Goal: Use online tool/utility: Use online tool/utility

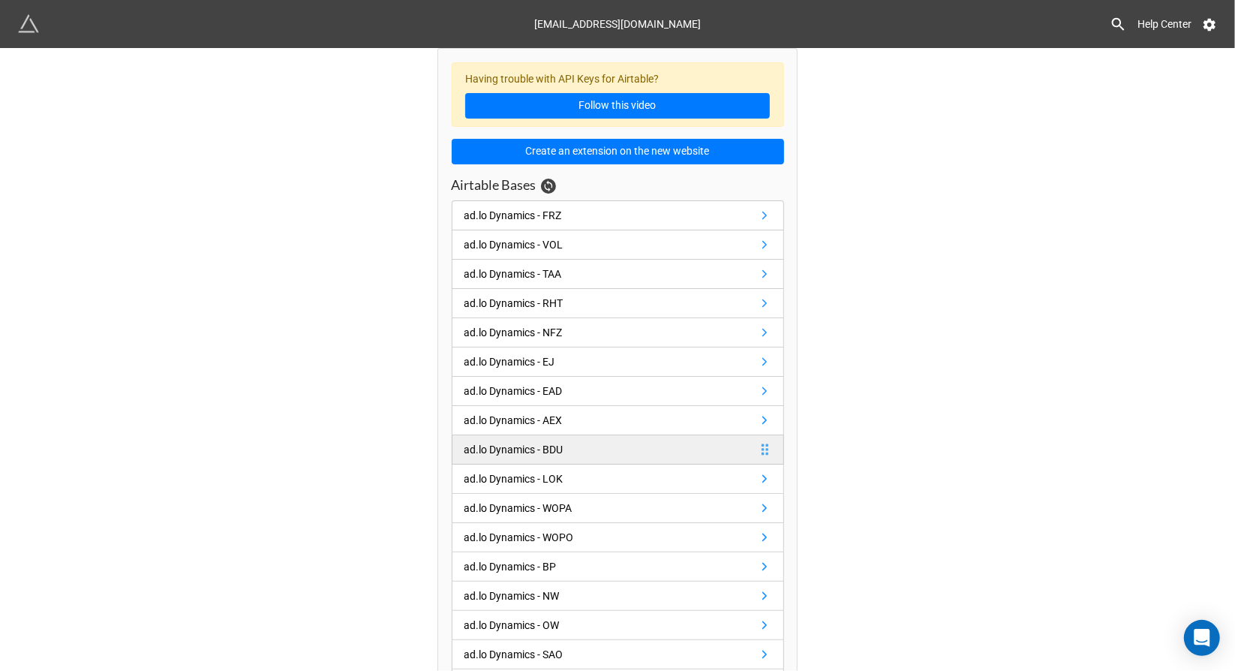
click at [591, 442] on link "ad.lo Dynamics - BDU" at bounding box center [618, 449] width 332 height 29
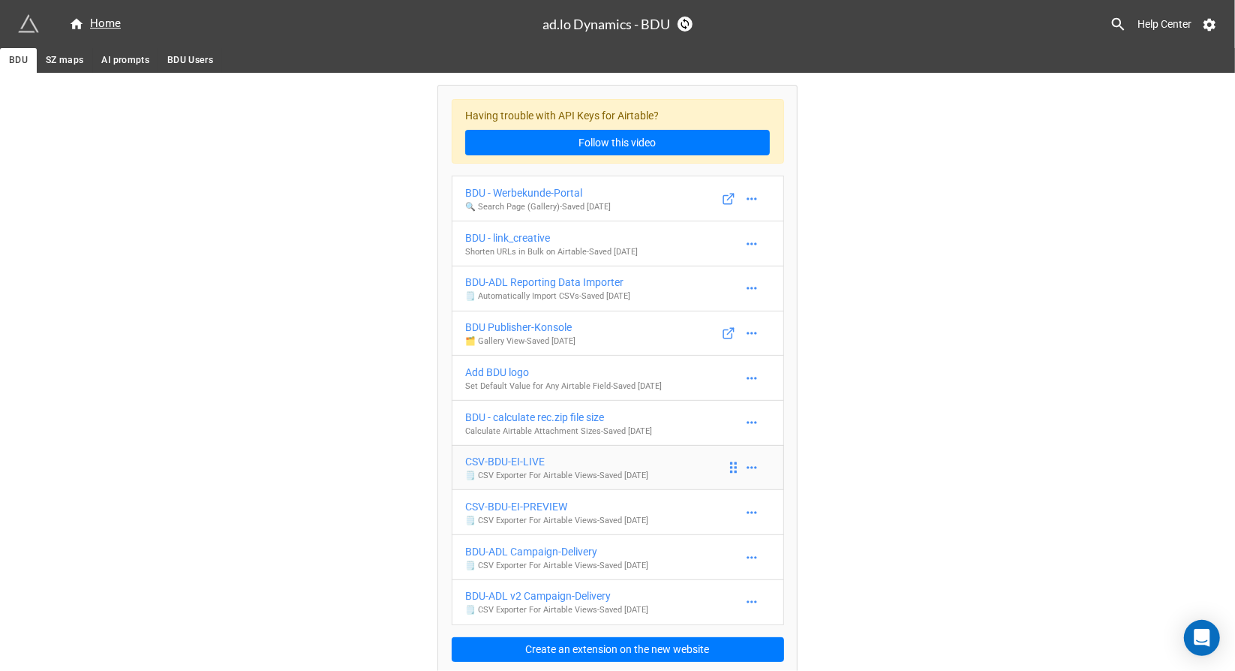
click at [522, 459] on div "CSV-BDU-EI-LIVE" at bounding box center [556, 461] width 183 height 17
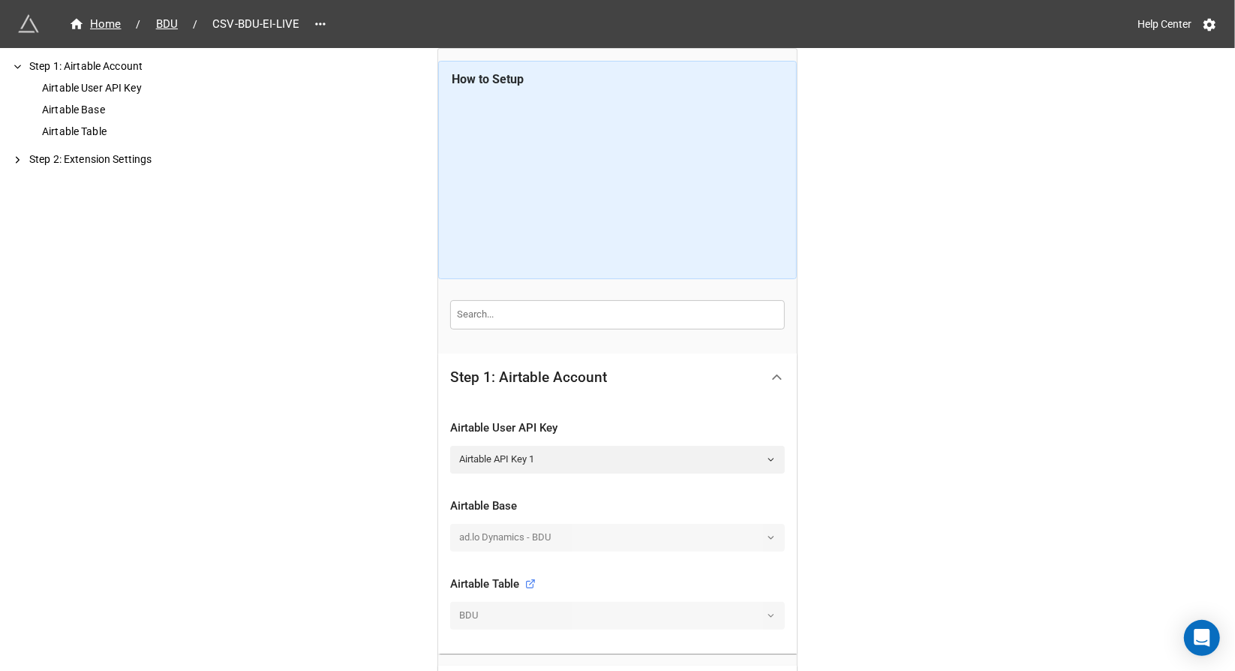
scroll to position [167, 0]
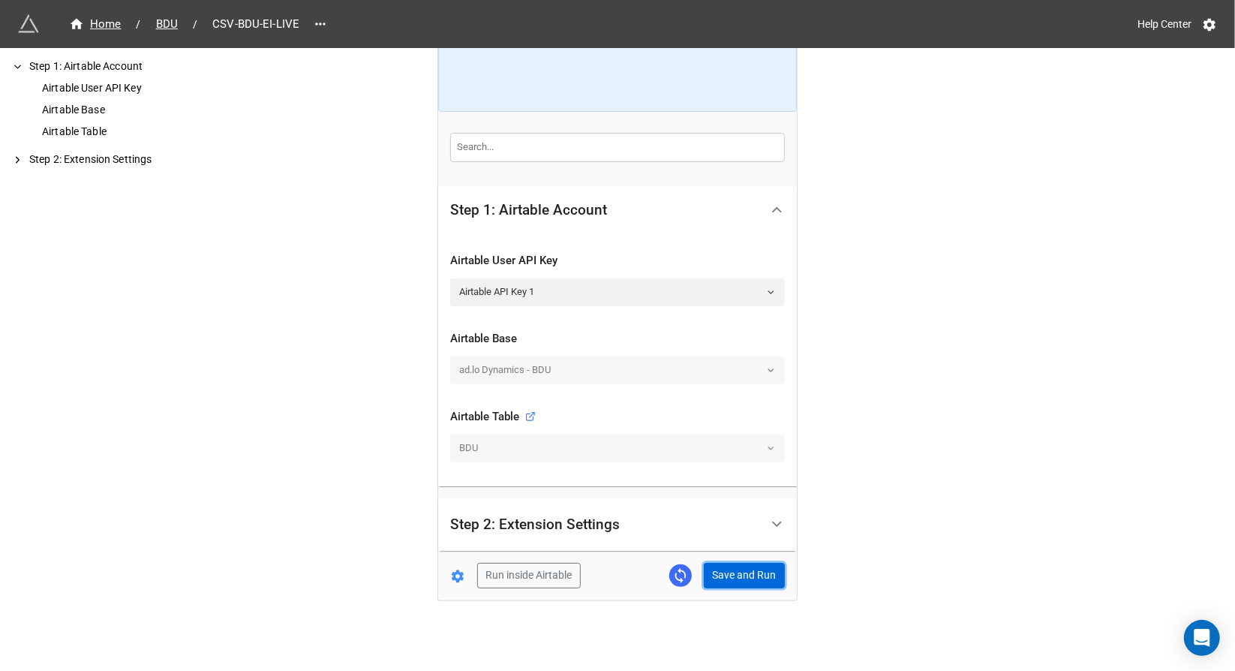
click at [751, 572] on button "Save and Run" at bounding box center [744, 576] width 81 height 26
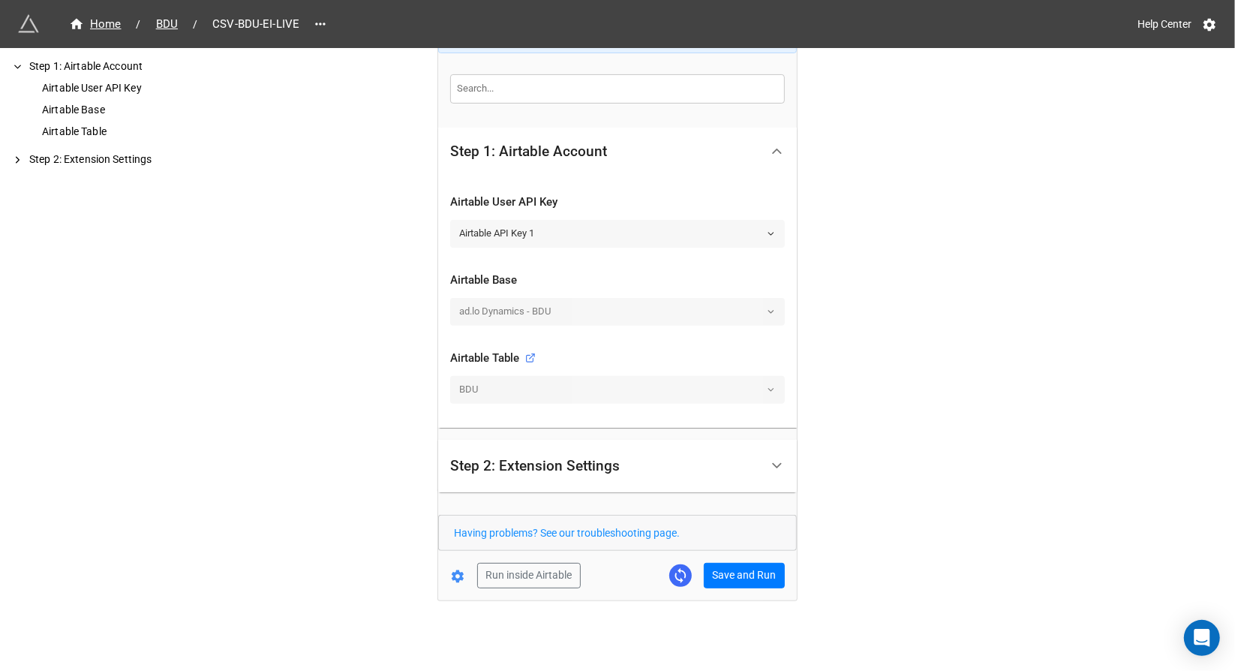
scroll to position [0, 0]
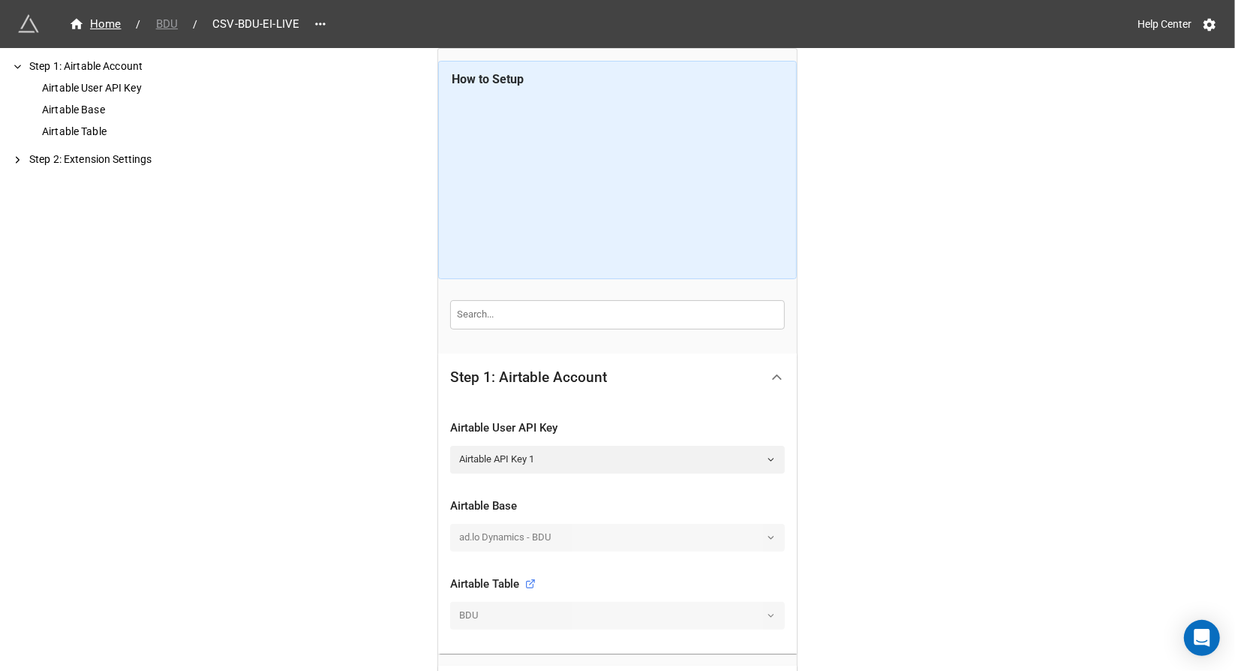
click at [167, 24] on span "BDU" at bounding box center [167, 24] width 40 height 17
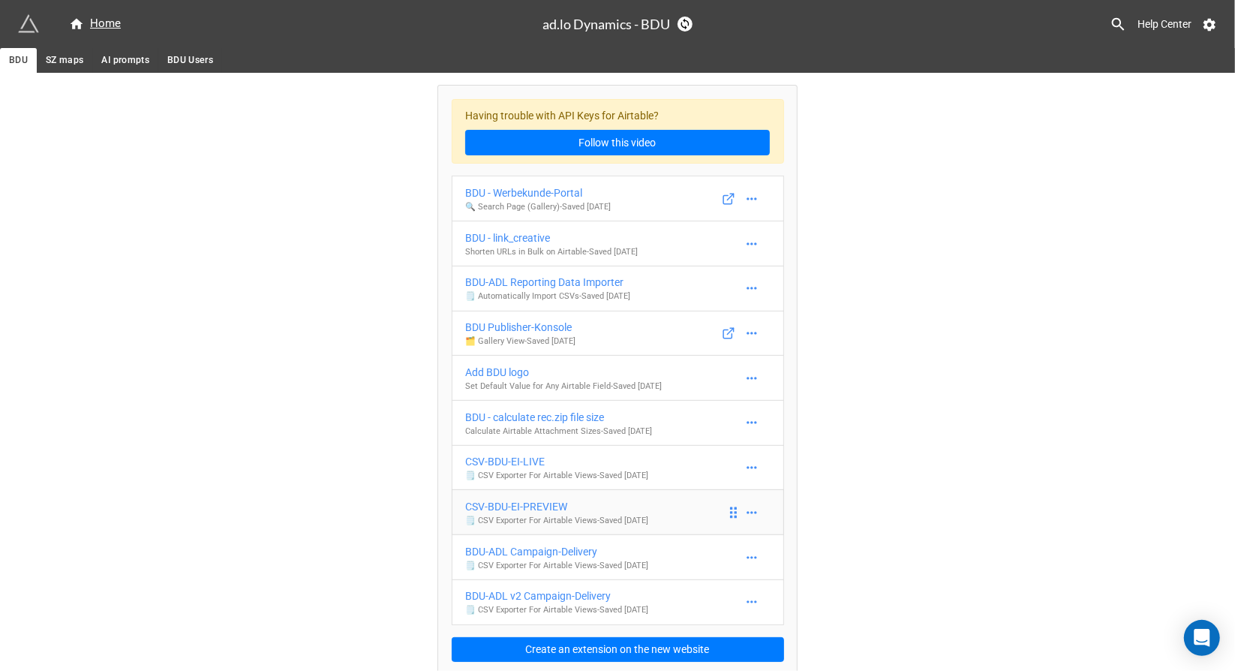
click at [555, 508] on div "CSV-BDU-EI-PREVIEW" at bounding box center [556, 506] width 183 height 17
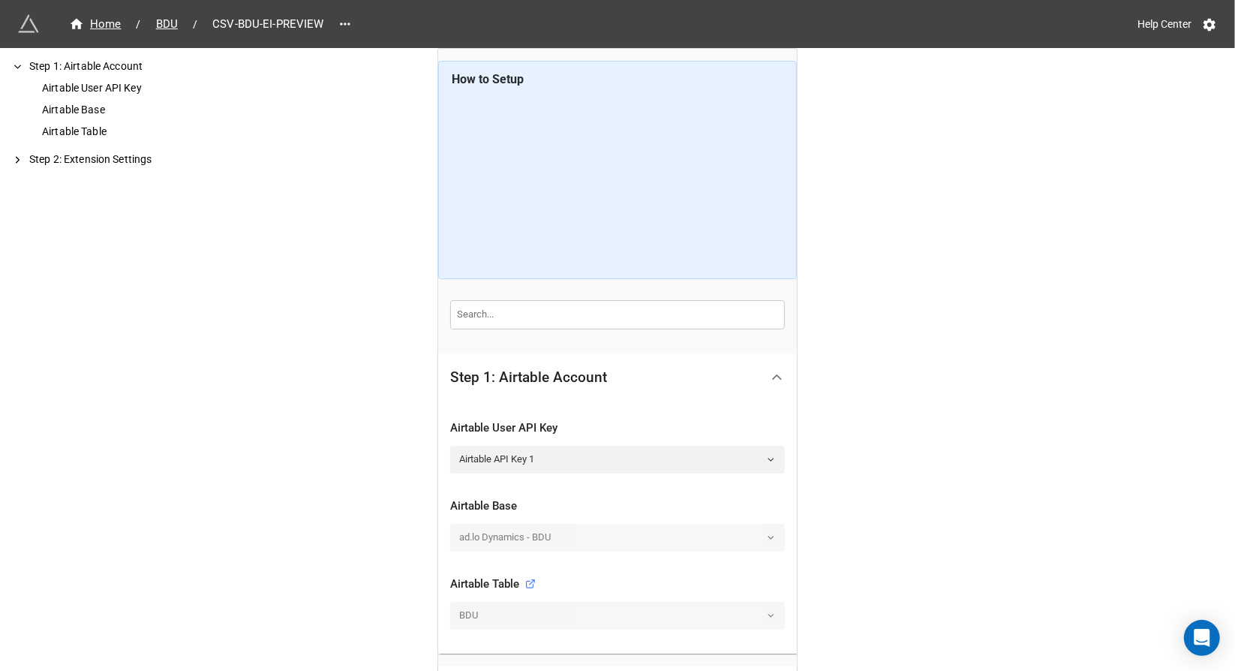
scroll to position [167, 0]
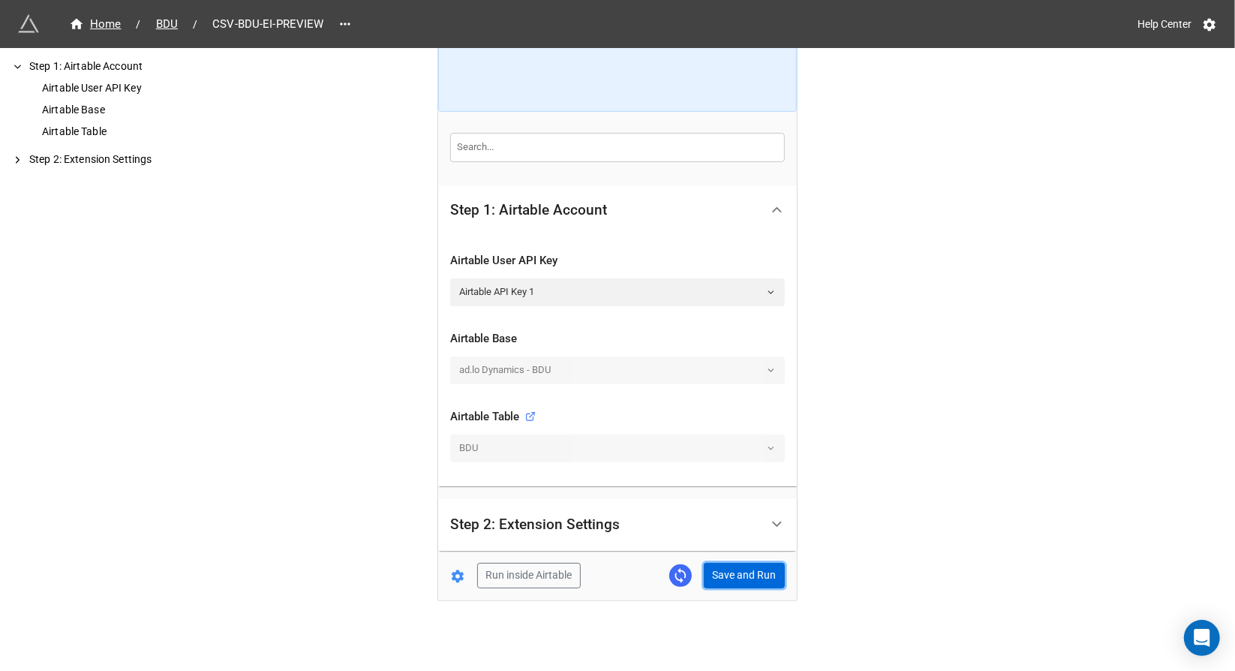
click at [733, 572] on button "Save and Run" at bounding box center [744, 576] width 81 height 26
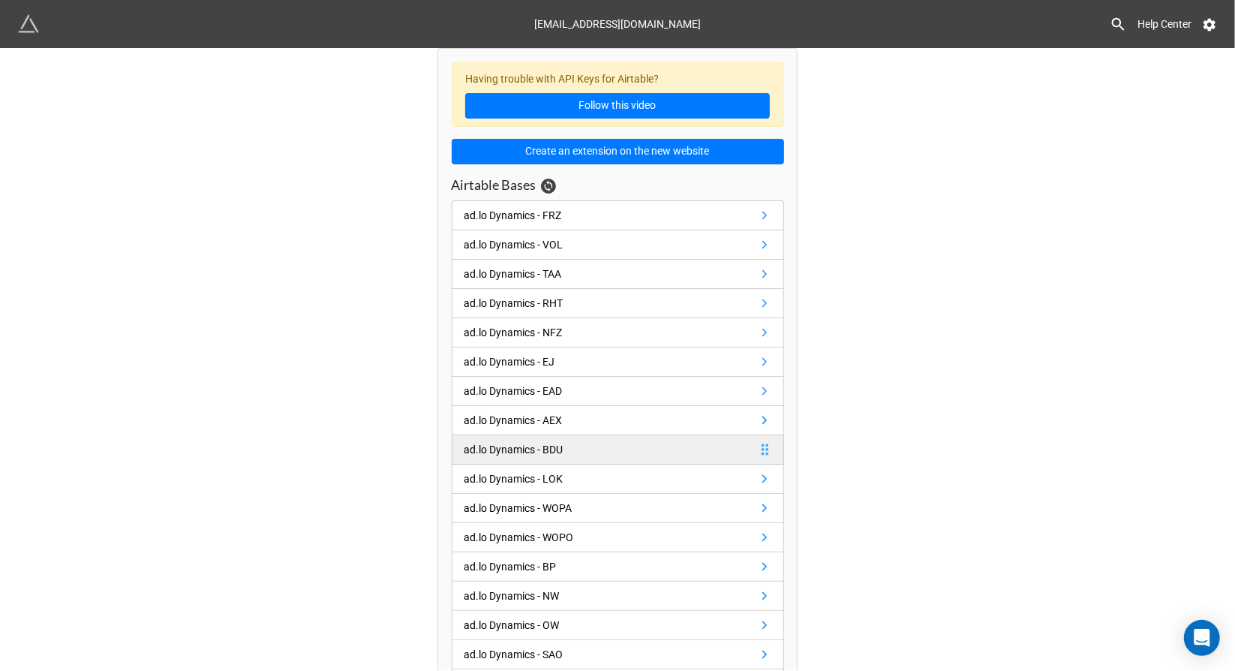
click at [479, 441] on div "ad.lo Dynamics - BDU" at bounding box center [514, 449] width 99 height 17
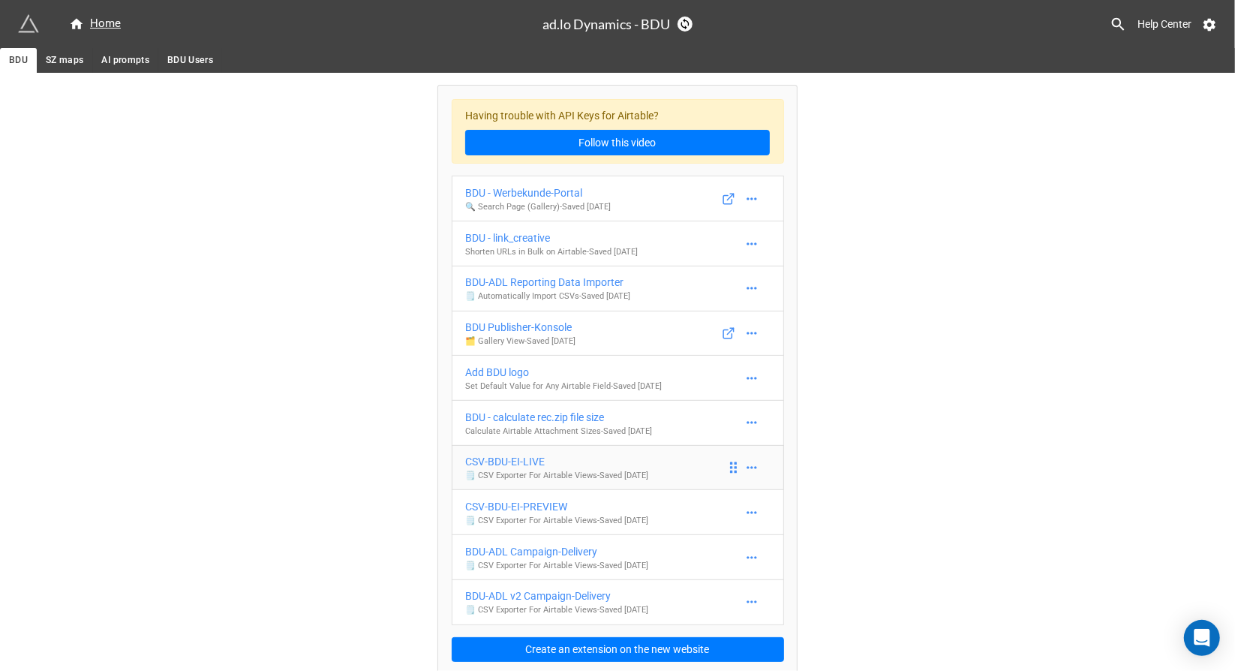
click at [523, 464] on div "CSV-BDU-EI-LIVE" at bounding box center [556, 461] width 183 height 17
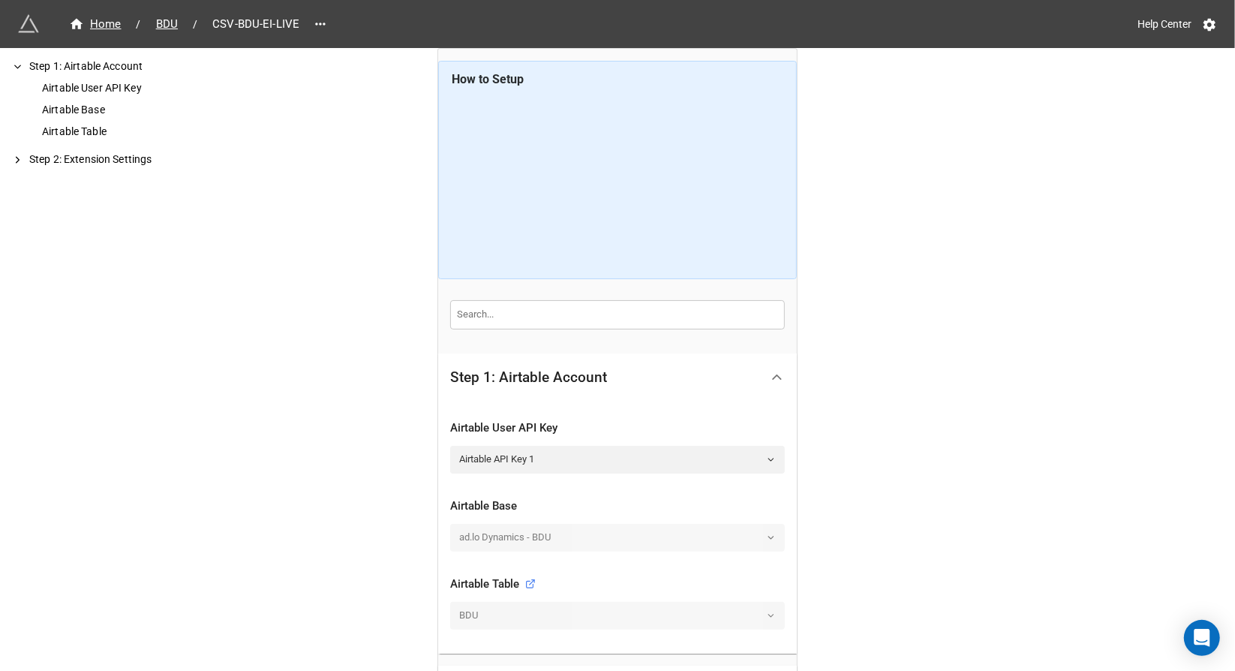
scroll to position [167, 0]
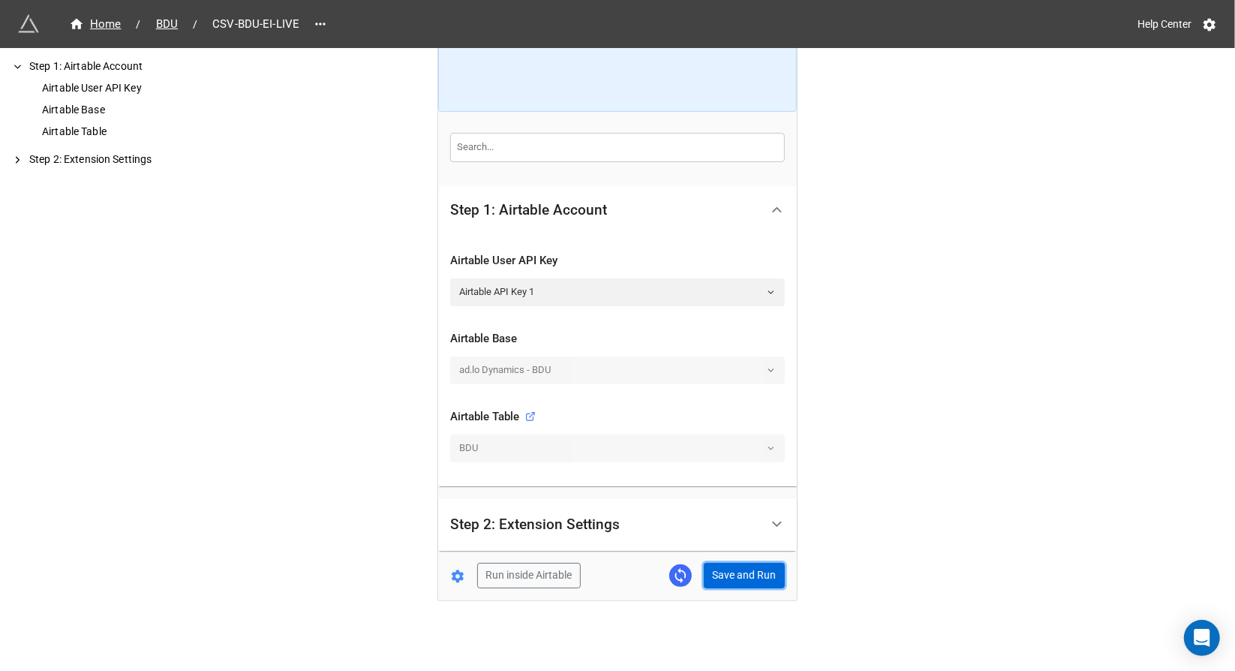
click at [744, 565] on button "Save and Run" at bounding box center [744, 576] width 81 height 26
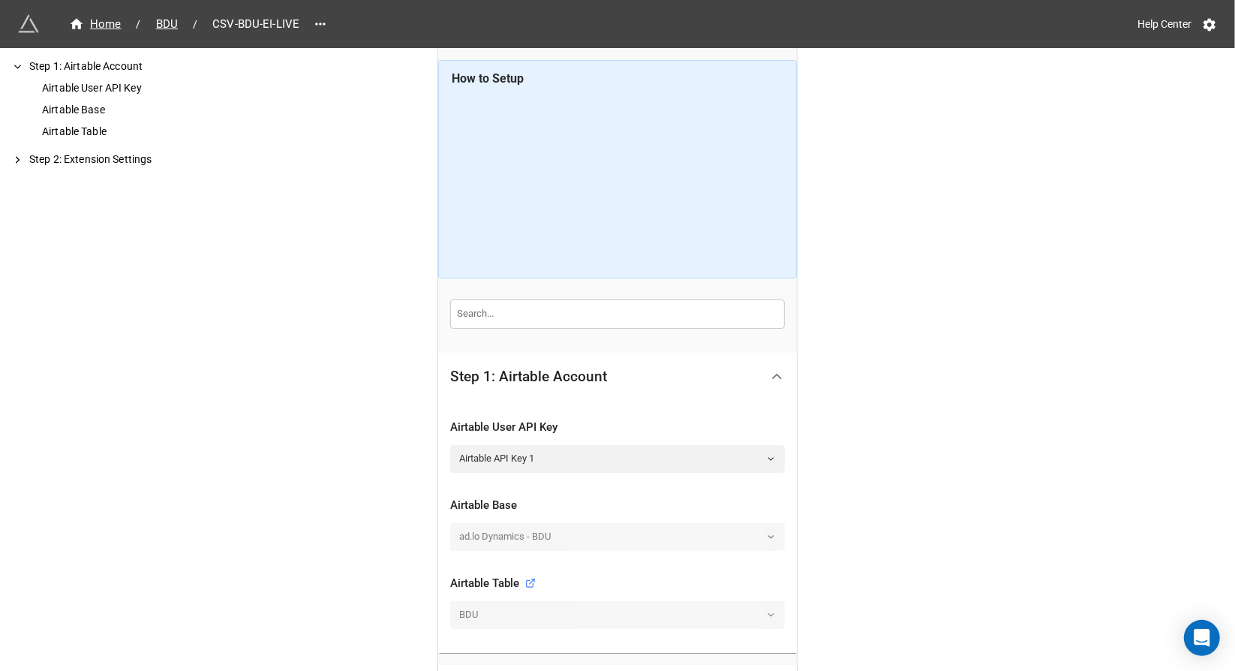
scroll to position [0, 0]
click at [162, 25] on span "BDU" at bounding box center [167, 24] width 40 height 17
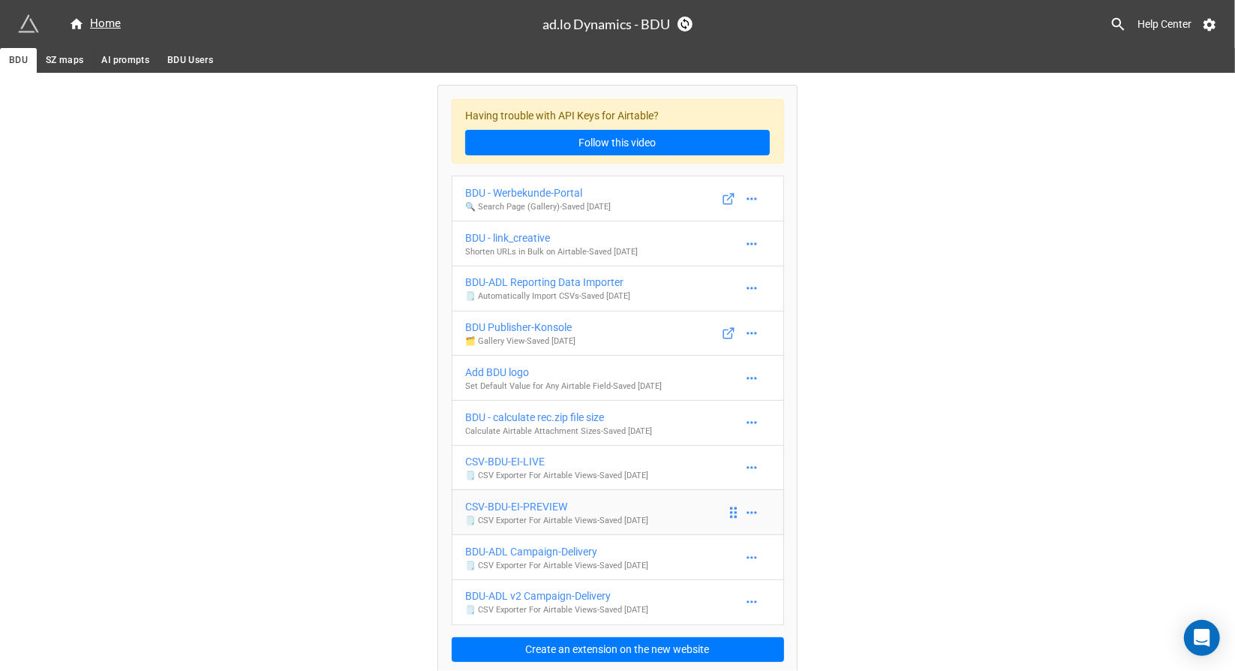
click at [544, 504] on div "CSV-BDU-EI-PREVIEW" at bounding box center [556, 506] width 183 height 17
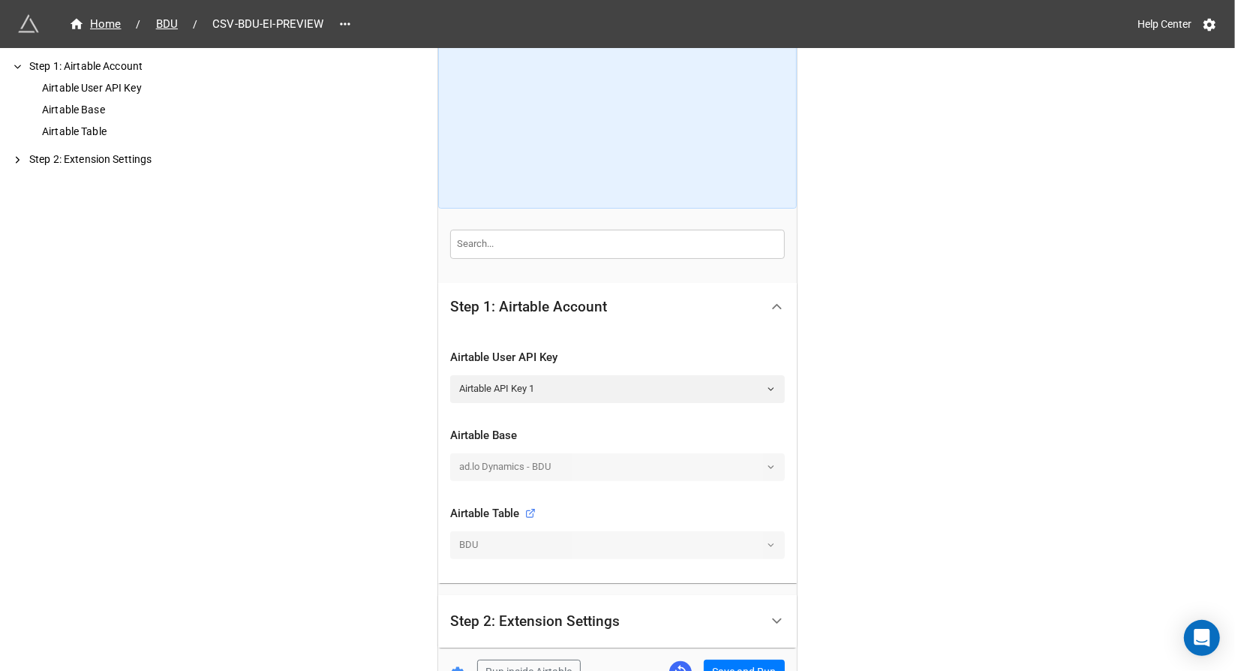
scroll to position [167, 0]
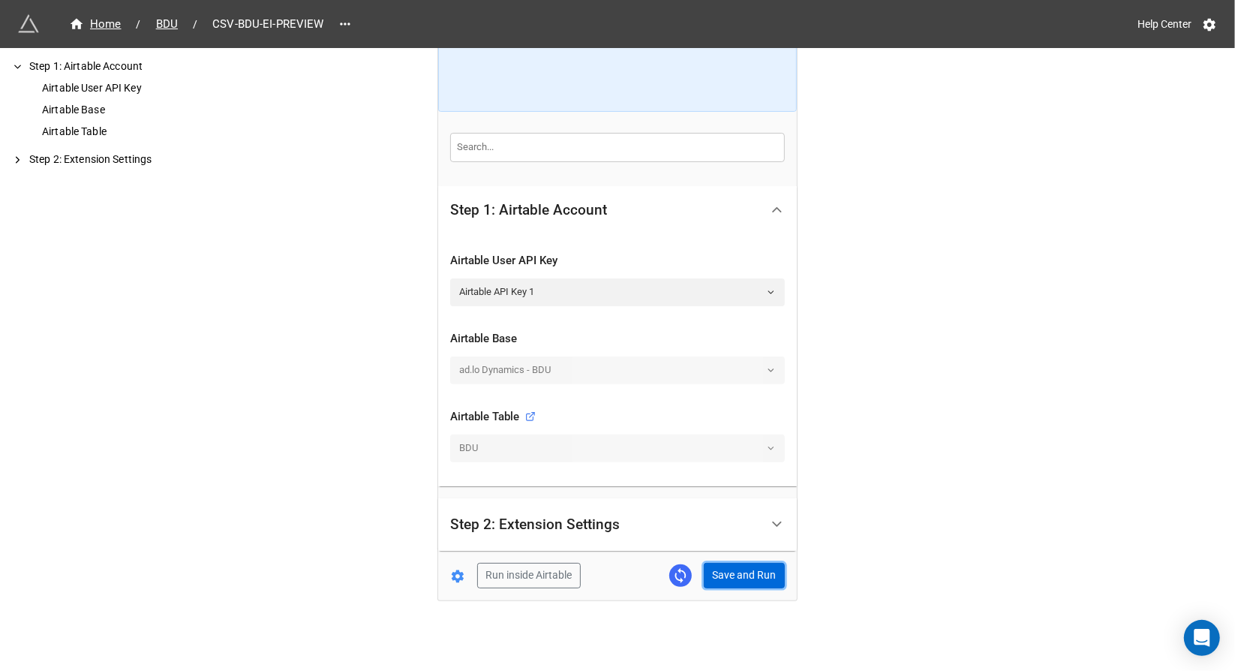
click at [737, 573] on button "Save and Run" at bounding box center [744, 576] width 81 height 26
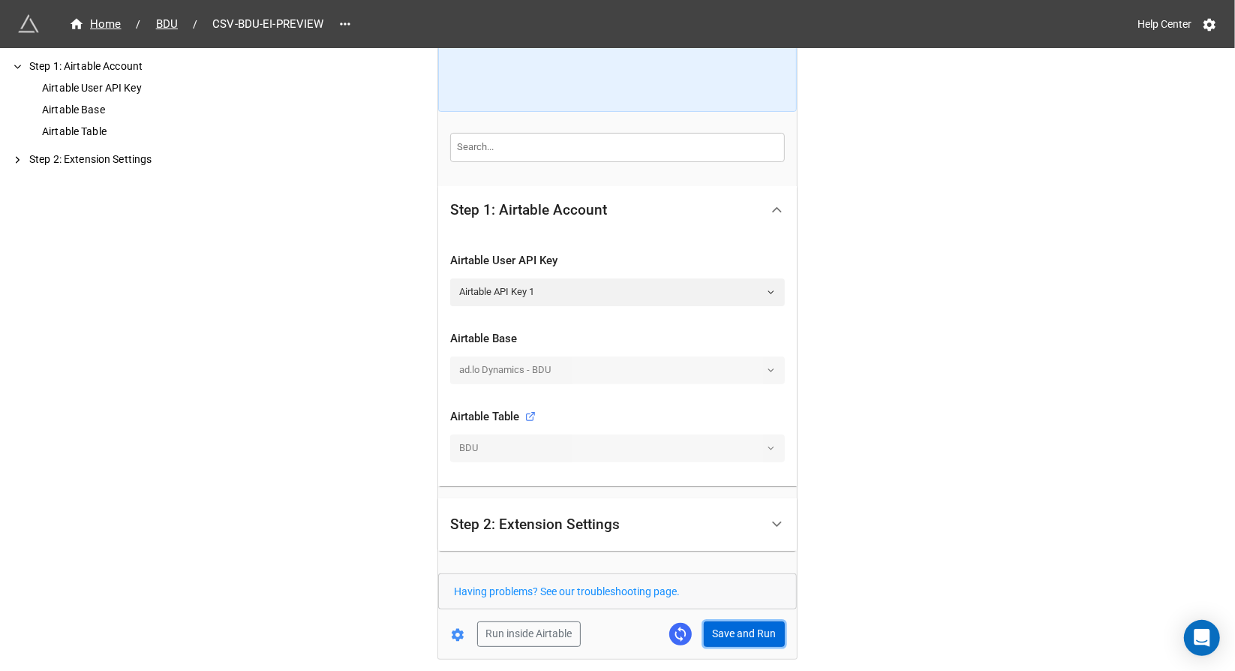
click at [732, 632] on button "Save and Run" at bounding box center [744, 634] width 81 height 26
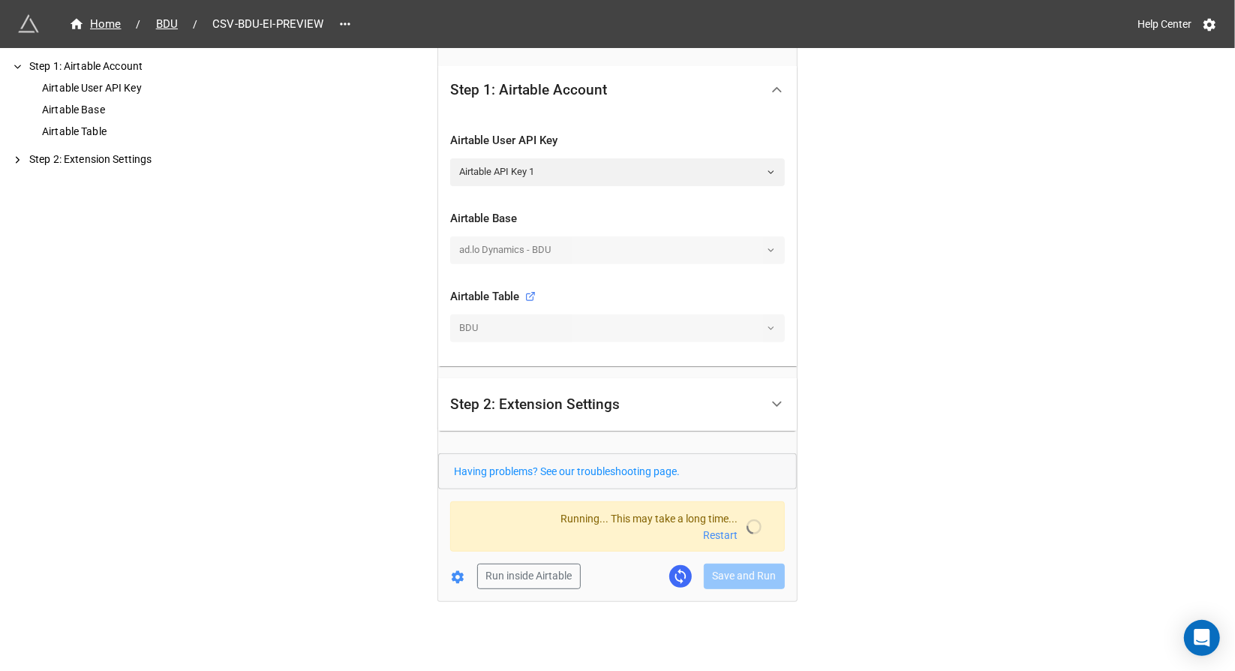
scroll to position [226, 0]
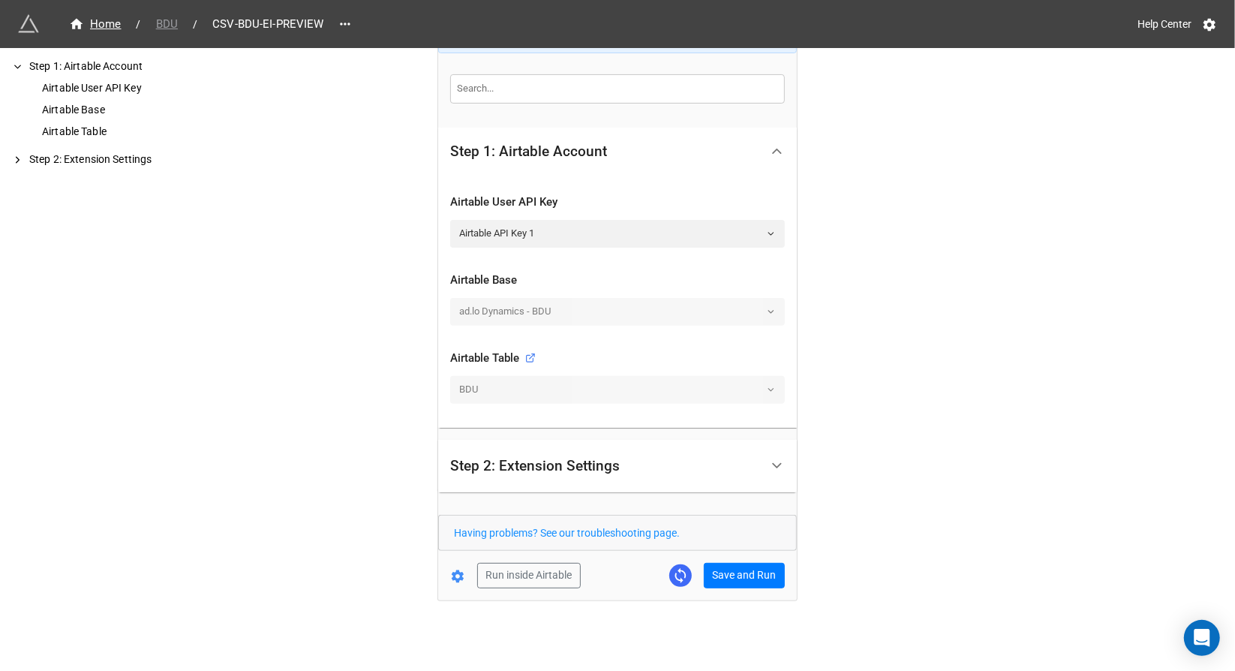
click at [158, 24] on span "BDU" at bounding box center [167, 24] width 40 height 17
